Goal: Task Accomplishment & Management: Use online tool/utility

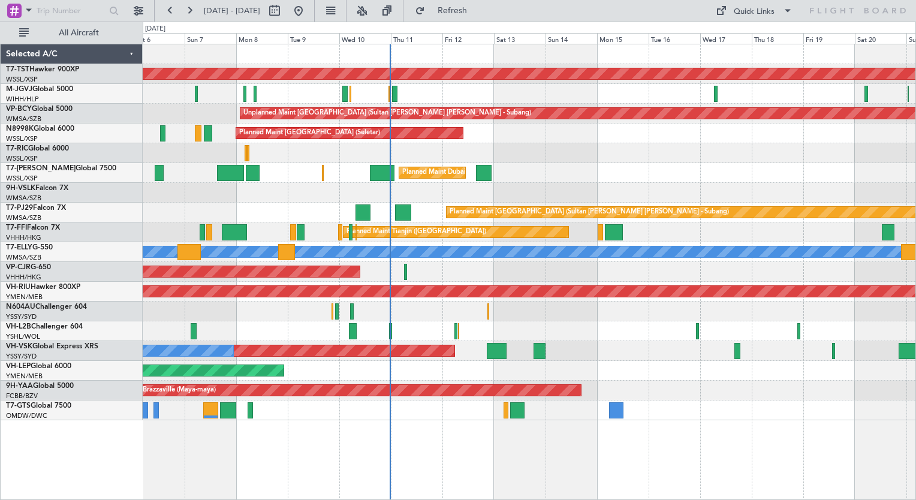
click at [440, 198] on div at bounding box center [529, 193] width 772 height 20
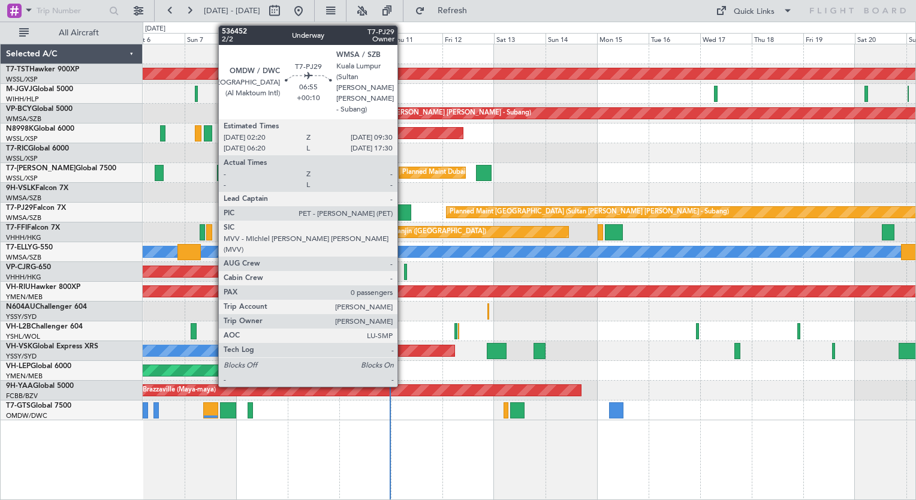
click at [403, 209] on div at bounding box center [403, 212] width 16 height 16
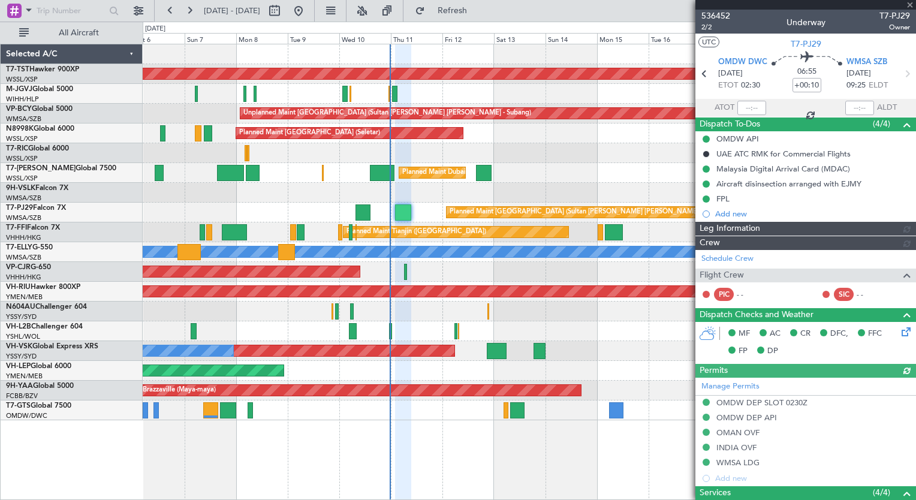
type input "[PERSON_NAME] (KYA)"
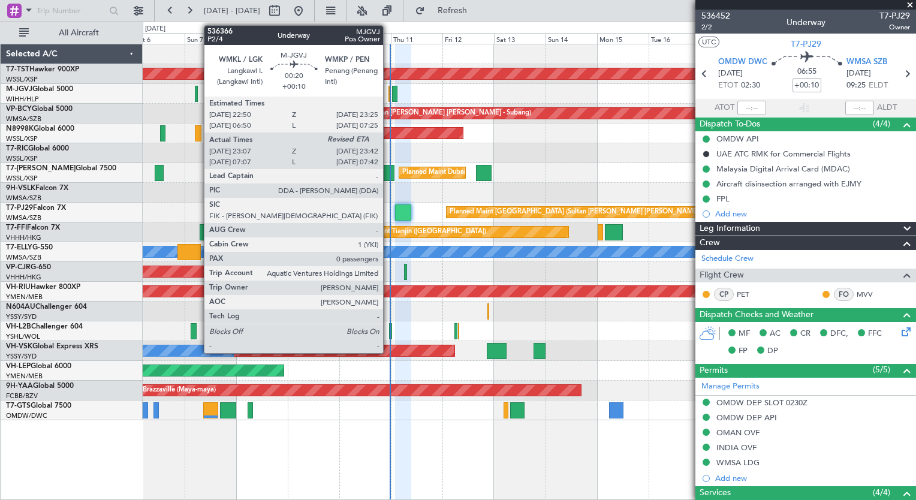
click at [388, 96] on div at bounding box center [389, 94] width 2 height 16
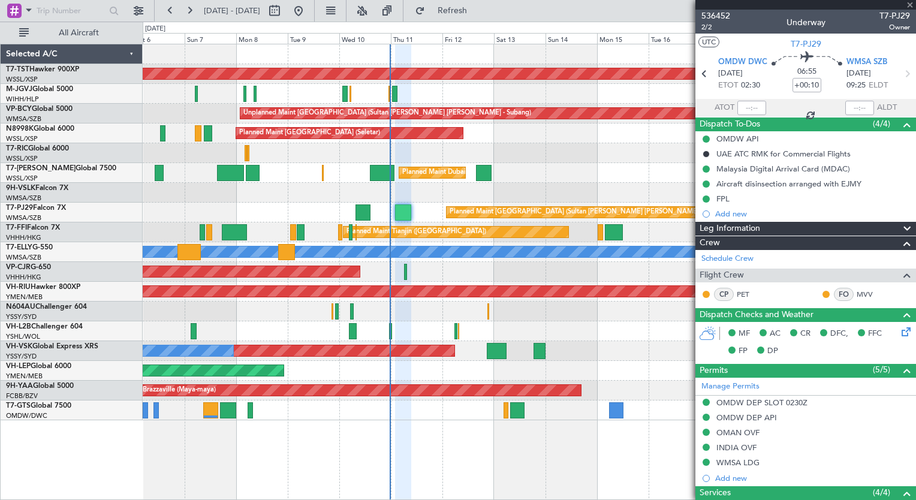
type input "23:17"
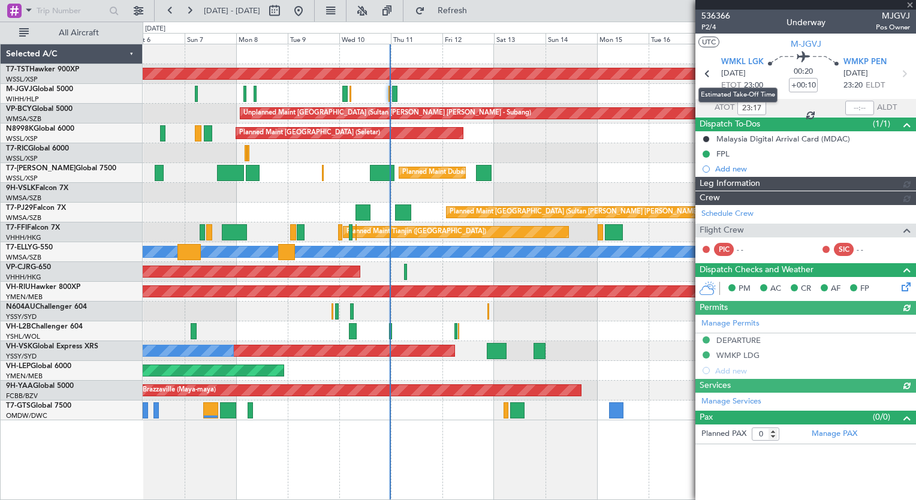
type input "[PERSON_NAME] (KYA)"
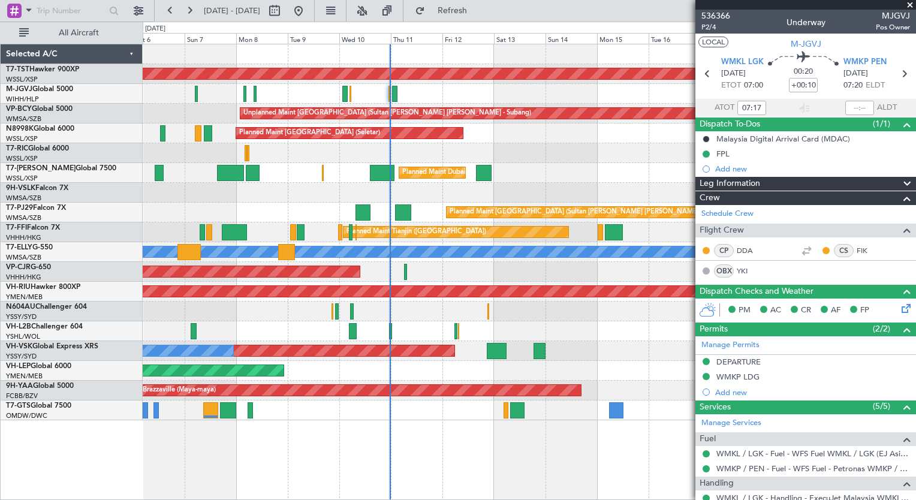
type input "23:17"
type input "[PERSON_NAME] (KYA)"
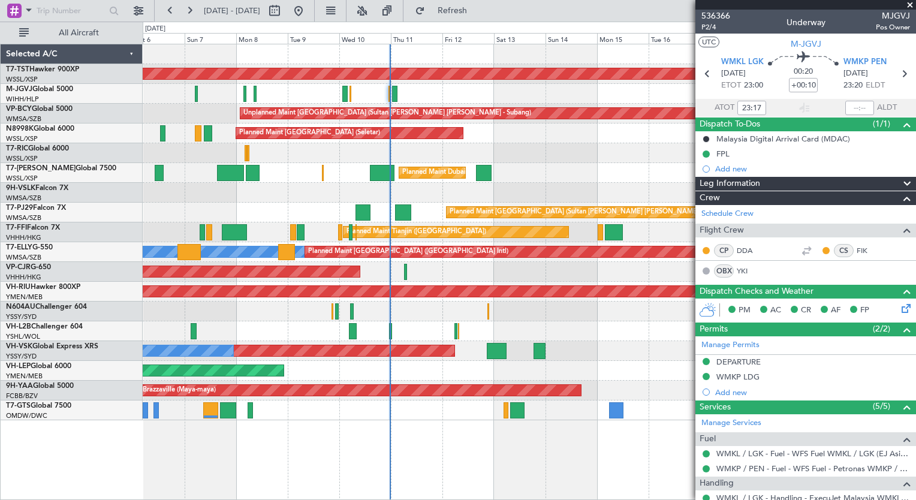
type input "[PERSON_NAME] (KYA)"
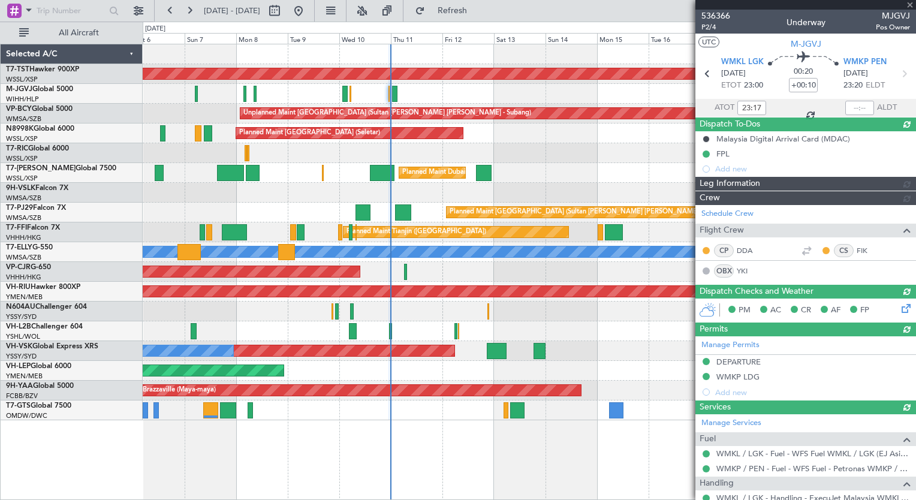
type input "23:40"
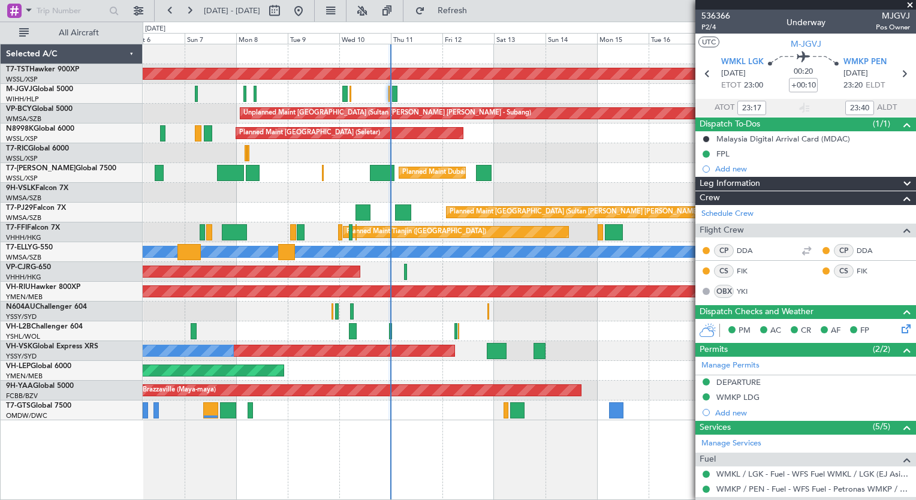
type input "[PERSON_NAME] (KYA)"
